Goal: Information Seeking & Learning: Find specific fact

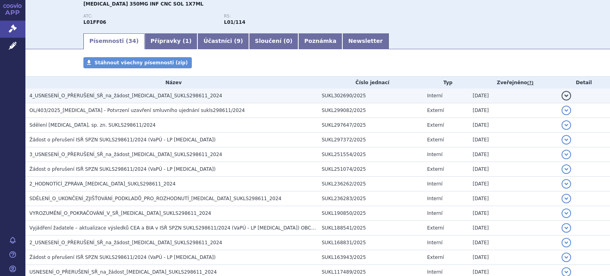
scroll to position [134, 0]
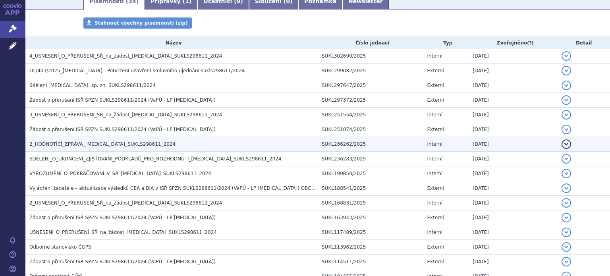
click at [103, 144] on span "2_HODNOTÍCÍ_ZPRÁVA_LIBTAYO_SUKLS298611_2024" at bounding box center [102, 144] width 146 height 6
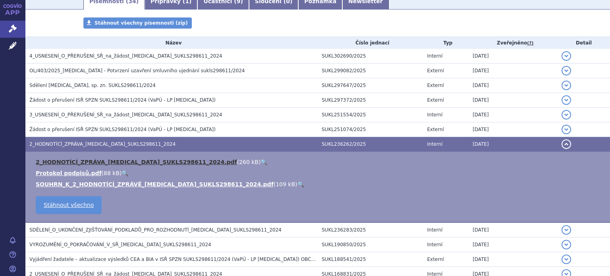
click at [111, 161] on link "2_HODNOTÍCÍ_ZPRÁVA_LIBTAYO_SUKLS298611_2024.pdf" at bounding box center [136, 162] width 201 height 6
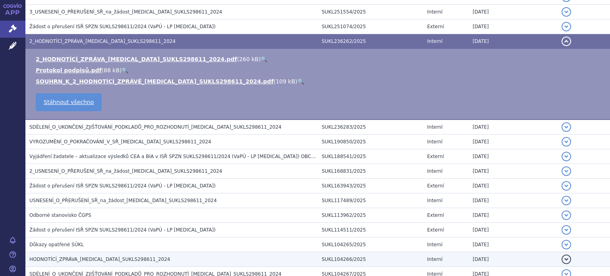
scroll to position [214, 0]
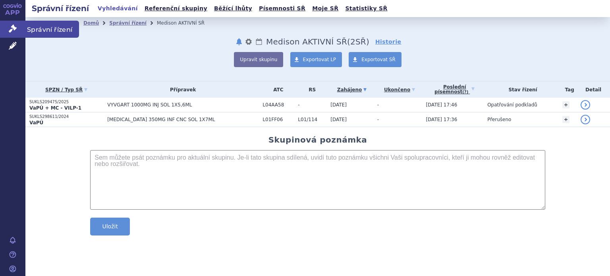
click at [10, 30] on icon at bounding box center [13, 29] width 8 height 8
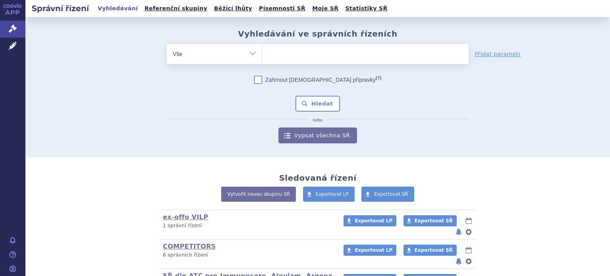
click at [249, 57] on select "Vše Spisová značka Typ SŘ Přípravek/SUKL kód Účastník/Držitel" at bounding box center [214, 53] width 95 height 18
click at [167, 44] on select "Vše Spisová značka Typ SŘ Přípravek/SUKL kód Účastník/Držitel" at bounding box center [214, 53] width 95 height 18
click at [296, 51] on ul at bounding box center [366, 52] width 206 height 17
click at [263, 51] on select at bounding box center [262, 54] width 0 height 20
click at [248, 52] on select "Vše Spisová značka Typ SŘ Přípravek/SUKL kód Účastník/Držitel" at bounding box center [214, 53] width 95 height 18
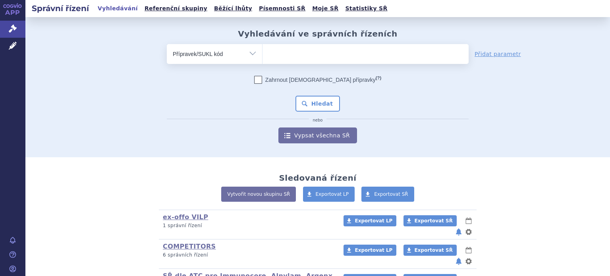
select select "filter-file-number"
click at [167, 44] on select "Vše Spisová značka Typ SŘ Přípravek/SUKL kód Účastník/Držitel" at bounding box center [214, 53] width 95 height 18
click at [289, 52] on ul at bounding box center [366, 52] width 206 height 17
click at [263, 52] on select at bounding box center [262, 54] width 0 height 20
paste input "SUKLS27867/2024"
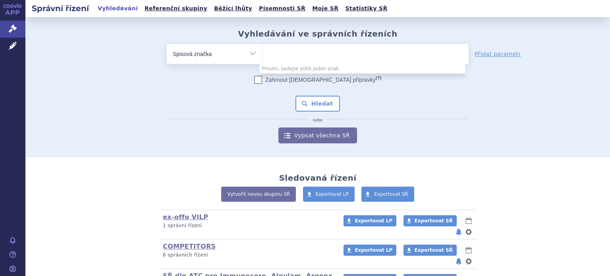
type input "SUKLS27867/2024"
select select "SUKLS27867/2024"
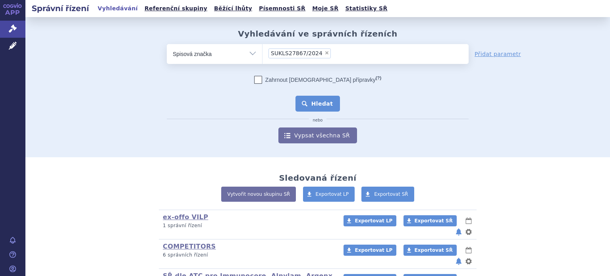
click at [318, 103] on button "Hledat" at bounding box center [318, 104] width 45 height 16
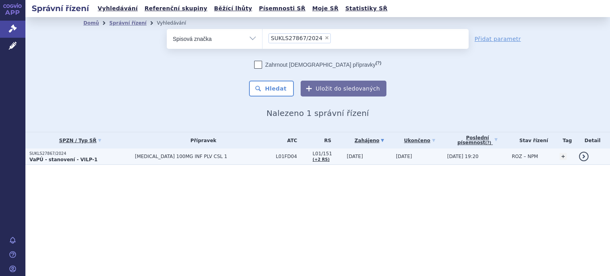
click at [53, 162] on strong "VaPÚ - stanovení - VILP-1" at bounding box center [63, 160] width 68 height 6
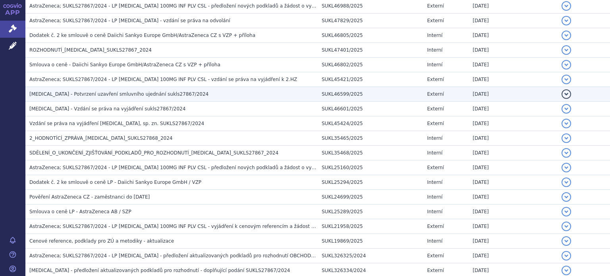
scroll to position [238, 0]
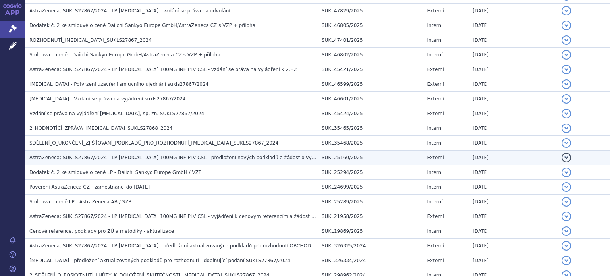
click at [158, 157] on span "AstraZeneca; SUKLS27867/2024 - LP ENHERTU 100MG INF PLV CSL - předložení nových…" at bounding box center [182, 158] width 306 height 6
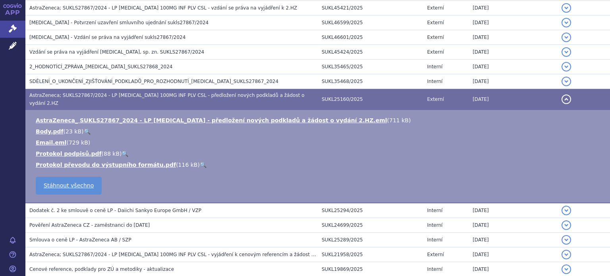
scroll to position [318, 0]
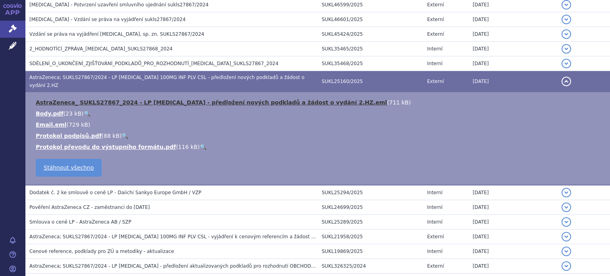
click at [186, 99] on link "AstraZeneca_ SUKLS27867_2024 - LP ENHERTU - předložení nových podkladů a žádost…" at bounding box center [212, 102] width 352 height 6
click at [207, 99] on link "AstraZeneca_ SUKLS27867_2024 - LP ENHERTU - předložení nových podkladů a žádost…" at bounding box center [212, 102] width 352 height 6
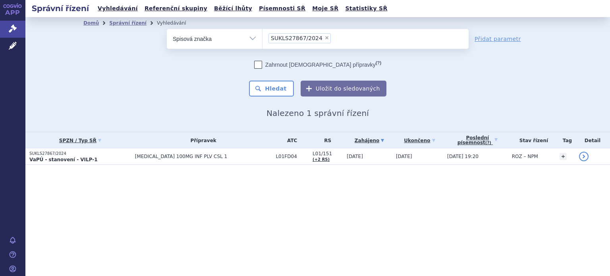
click at [325, 37] on span "×" at bounding box center [327, 37] width 5 height 5
click at [263, 37] on select "SUKLS27867/2024" at bounding box center [262, 39] width 0 height 20
select select
click at [251, 38] on select "Vše Spisová značka Typ SŘ Přípravek/SUKL kód Účastník/Držitel" at bounding box center [214, 38] width 95 height 18
select select "filter-product"
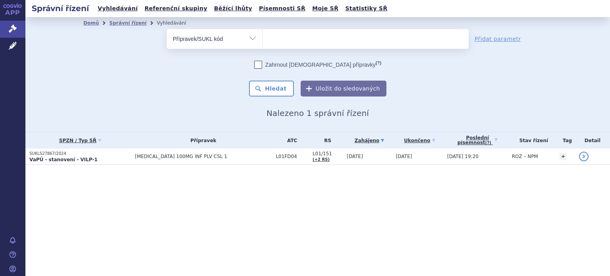
click at [167, 29] on select "Vše Spisová značka Typ SŘ Přípravek/SUKL kód Účastník/Držitel" at bounding box center [214, 38] width 95 height 18
click at [315, 43] on ul at bounding box center [366, 37] width 206 height 17
click at [263, 43] on select at bounding box center [262, 39] width 0 height 20
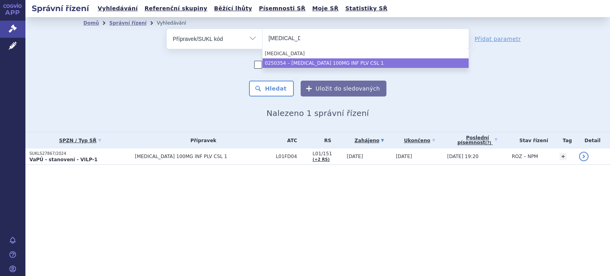
type input "enhertu"
select select "f6d8cbfa-ce4c-44cb-ab92-798d9387b05a"
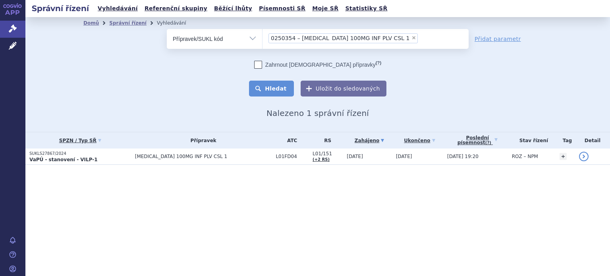
click at [283, 90] on button "Hledat" at bounding box center [271, 89] width 45 height 16
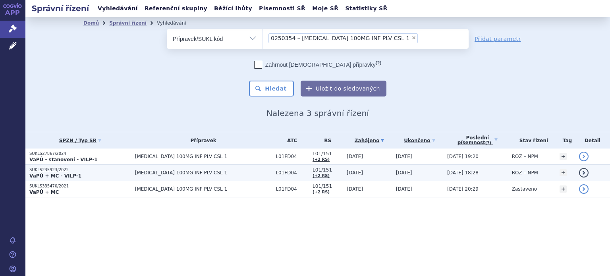
click at [176, 173] on span "[MEDICAL_DATA] 100MG INF PLV CSL 1" at bounding box center [203, 173] width 137 height 6
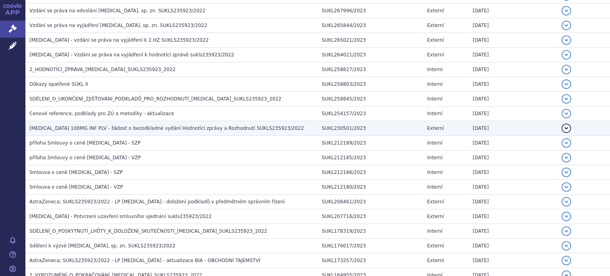
scroll to position [278, 0]
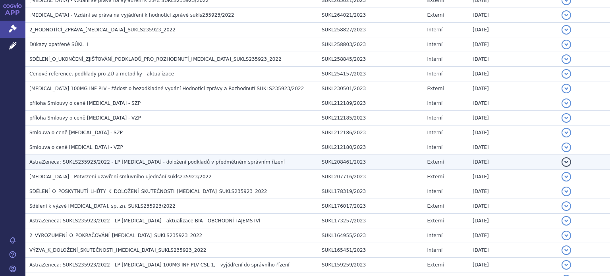
click at [170, 160] on span "AstraZeneca; SUKLS235923/2022 - LP [MEDICAL_DATA] - doložení podkladů v předmět…" at bounding box center [157, 162] width 256 height 6
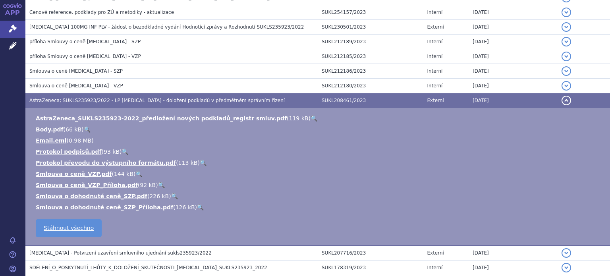
scroll to position [358, 0]
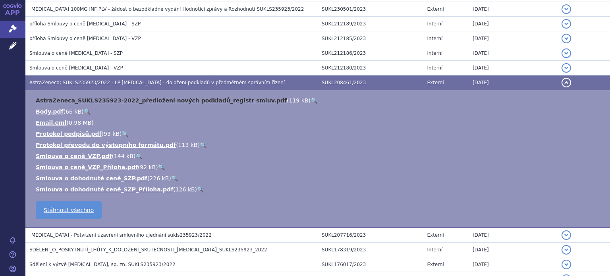
click at [178, 98] on link "AstraZeneca_SUKLS235923-2022_předložení nových podkladů_registr smluv.pdf" at bounding box center [161, 100] width 251 height 6
